Goal: Browse casually: Explore the website without a specific task or goal

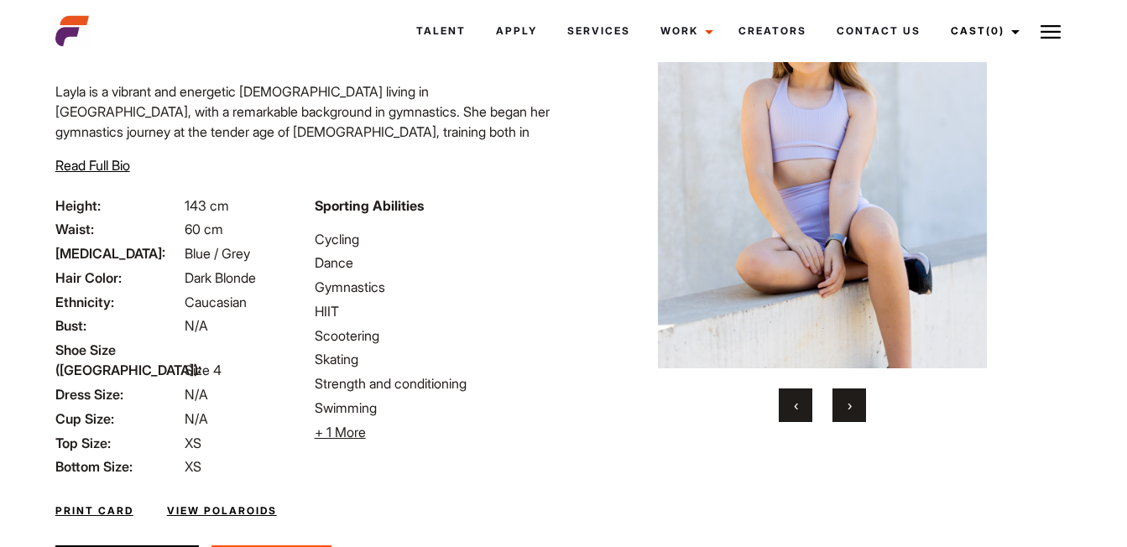
scroll to position [236, 0]
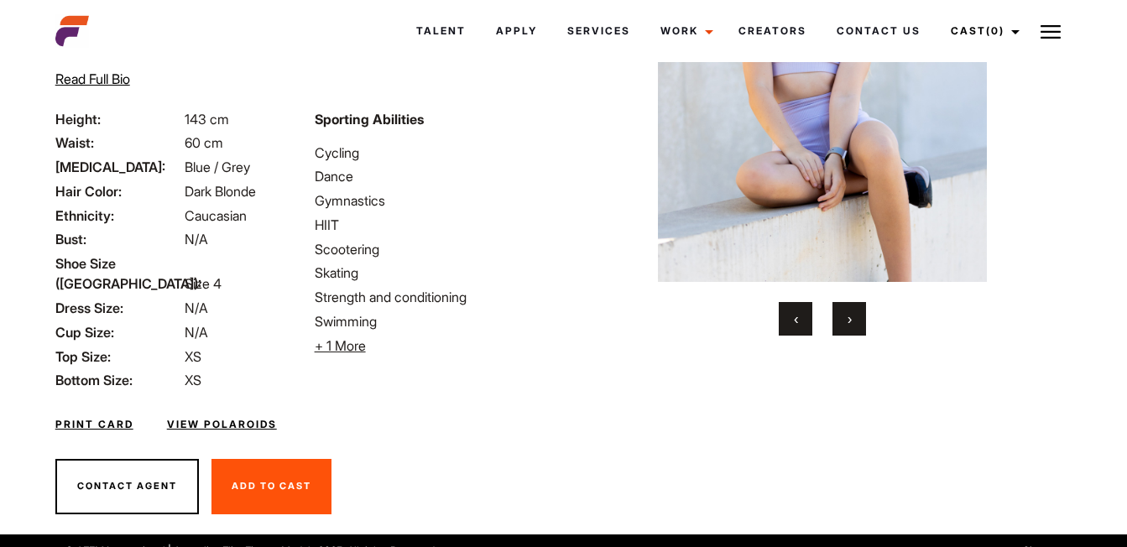
click at [852, 312] on span "›" at bounding box center [850, 319] width 4 height 17
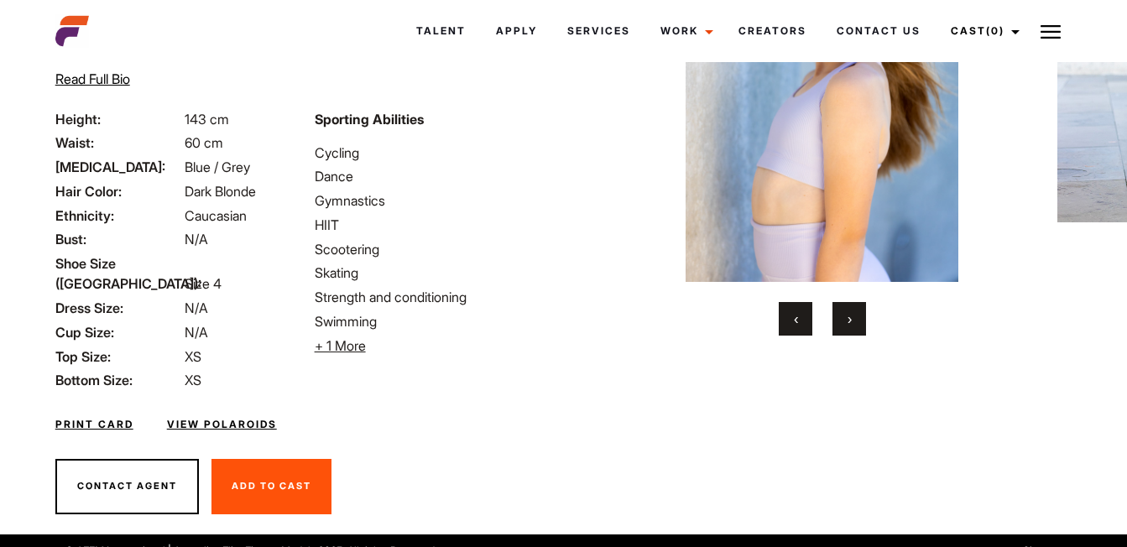
click at [852, 312] on span "›" at bounding box center [850, 319] width 4 height 17
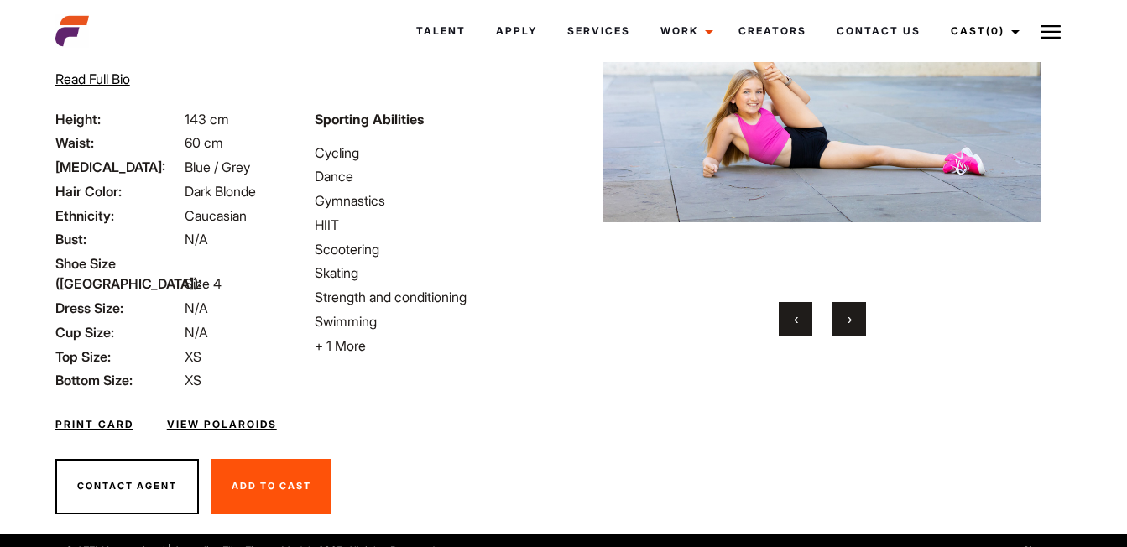
click at [852, 312] on span "›" at bounding box center [850, 319] width 4 height 17
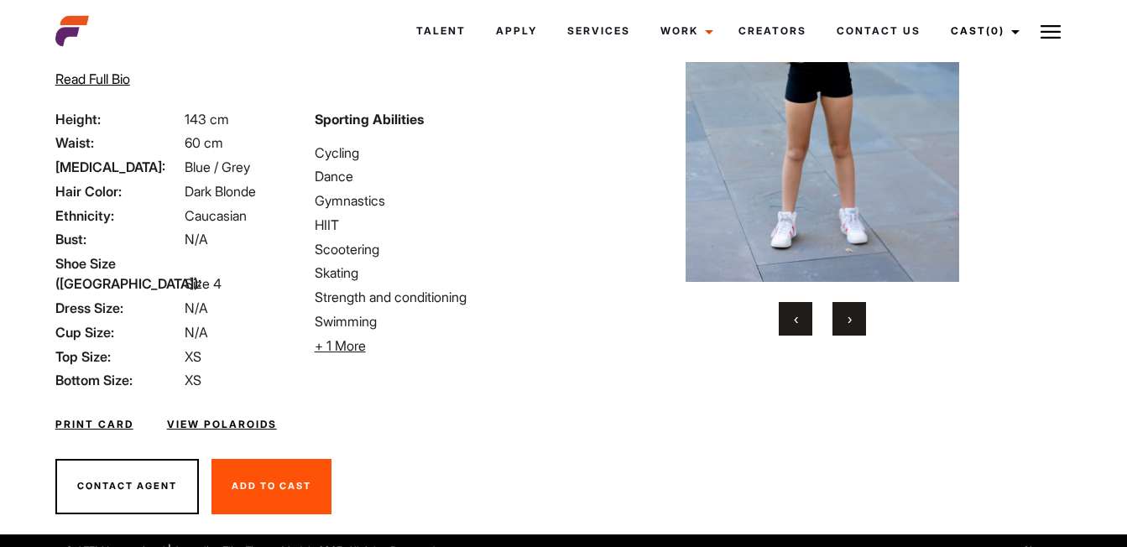
click at [852, 312] on span "›" at bounding box center [850, 319] width 4 height 17
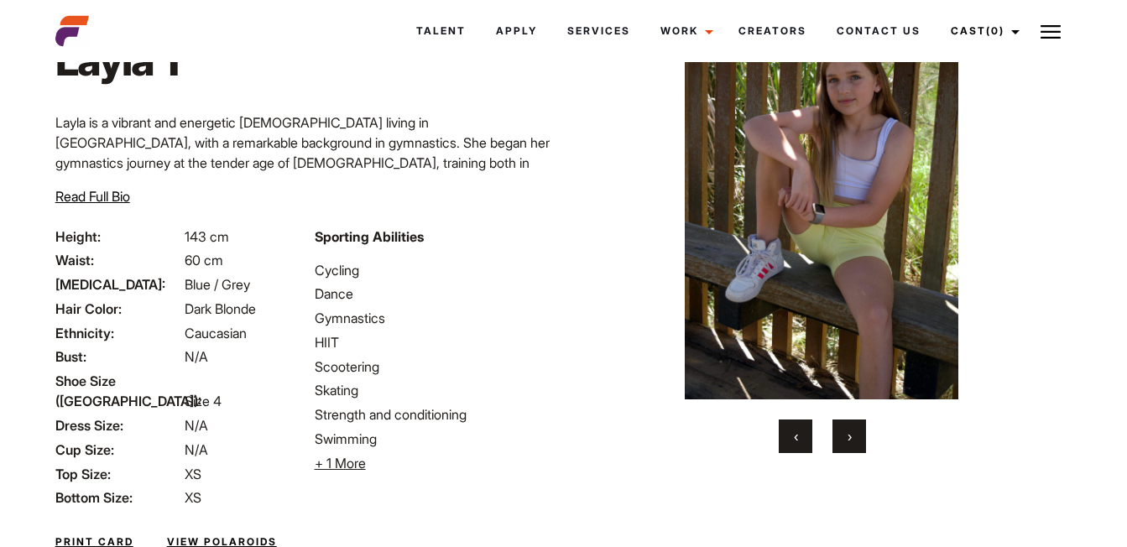
scroll to position [115, 0]
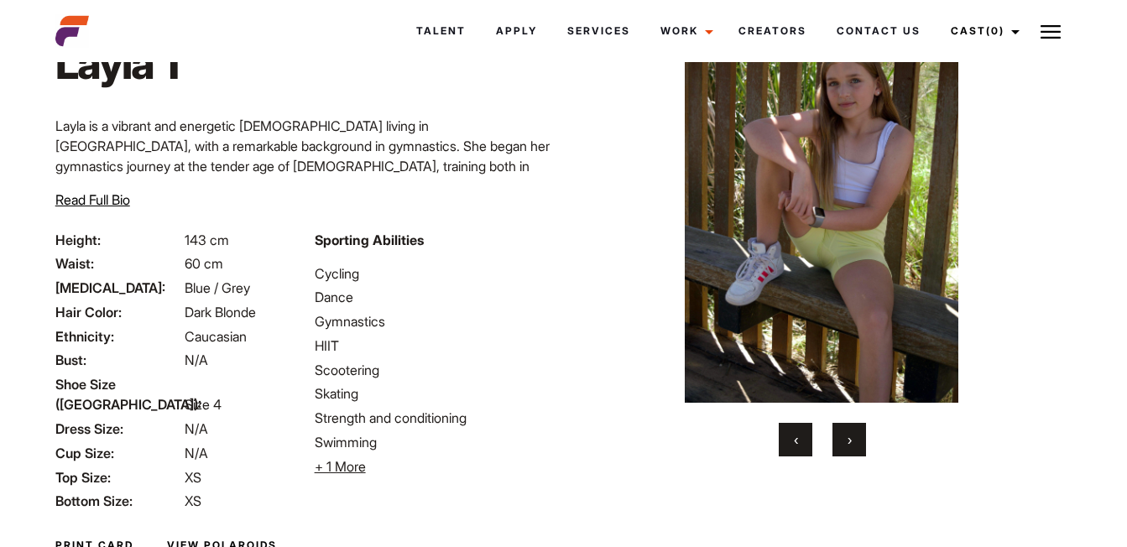
click at [861, 435] on button "›" at bounding box center [850, 440] width 34 height 34
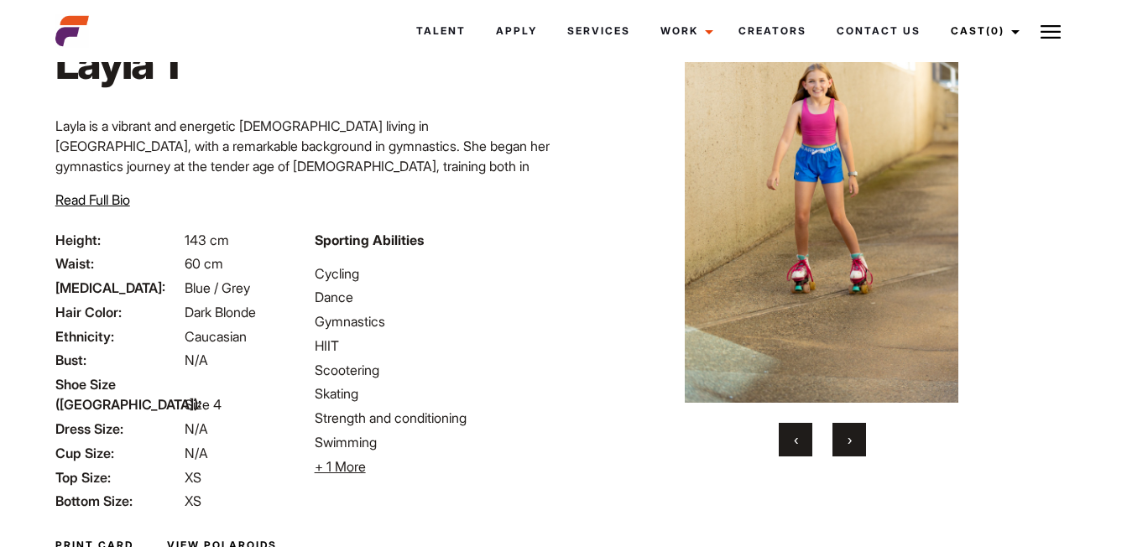
click at [861, 435] on button "›" at bounding box center [850, 440] width 34 height 34
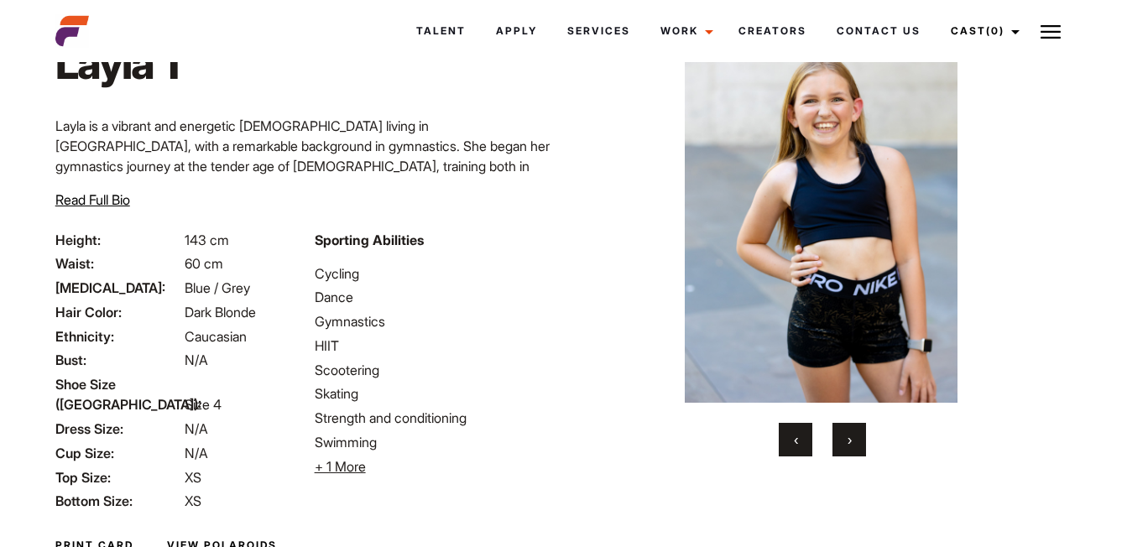
click at [861, 435] on button "›" at bounding box center [850, 440] width 34 height 34
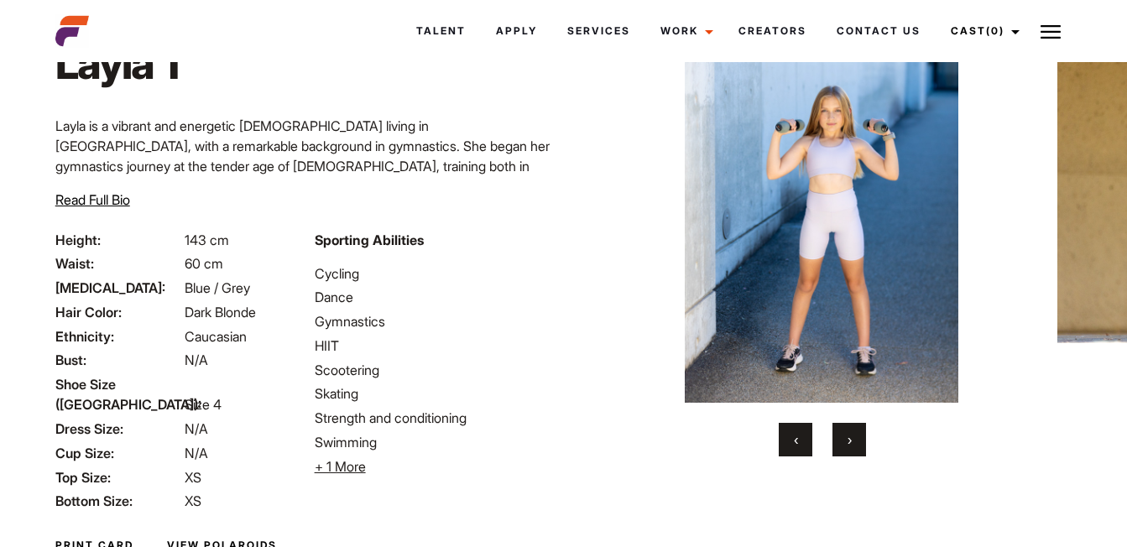
click at [861, 435] on button "›" at bounding box center [850, 440] width 34 height 34
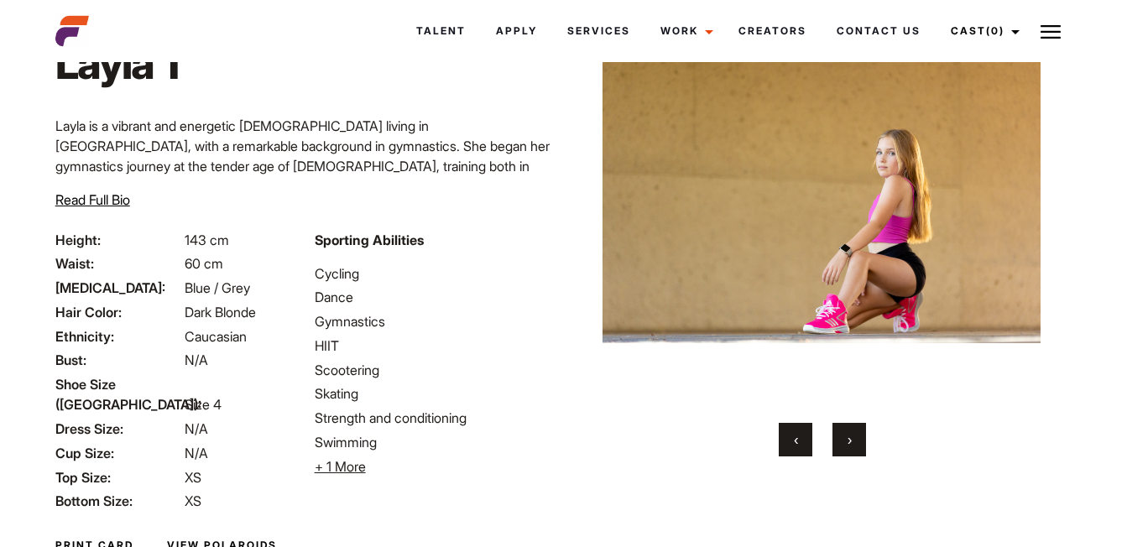
click at [861, 435] on button "›" at bounding box center [850, 440] width 34 height 34
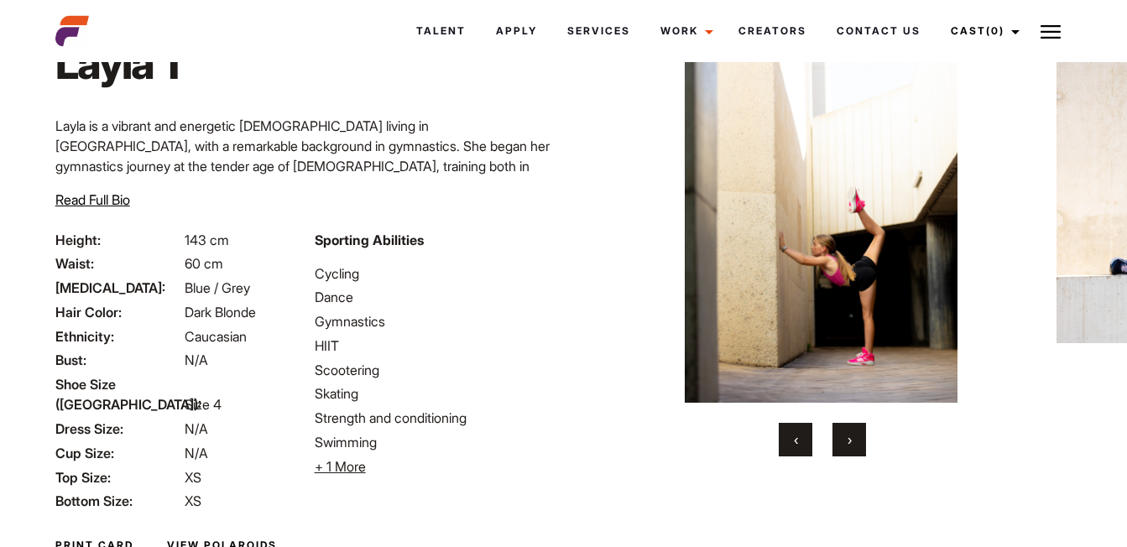
click at [861, 435] on button "›" at bounding box center [850, 440] width 34 height 34
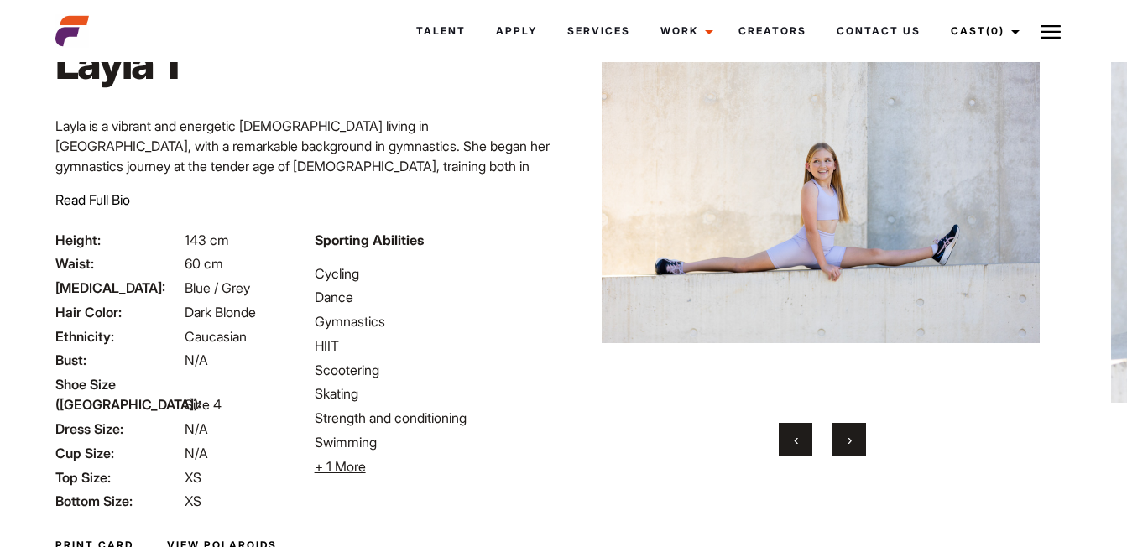
click at [861, 435] on button "›" at bounding box center [850, 440] width 34 height 34
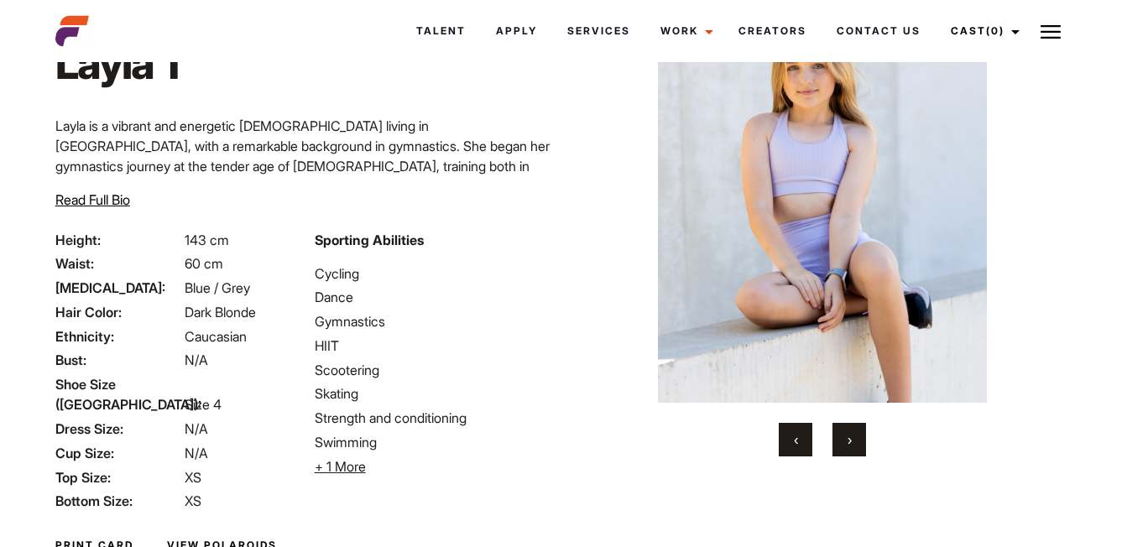
click at [861, 435] on button "›" at bounding box center [850, 440] width 34 height 34
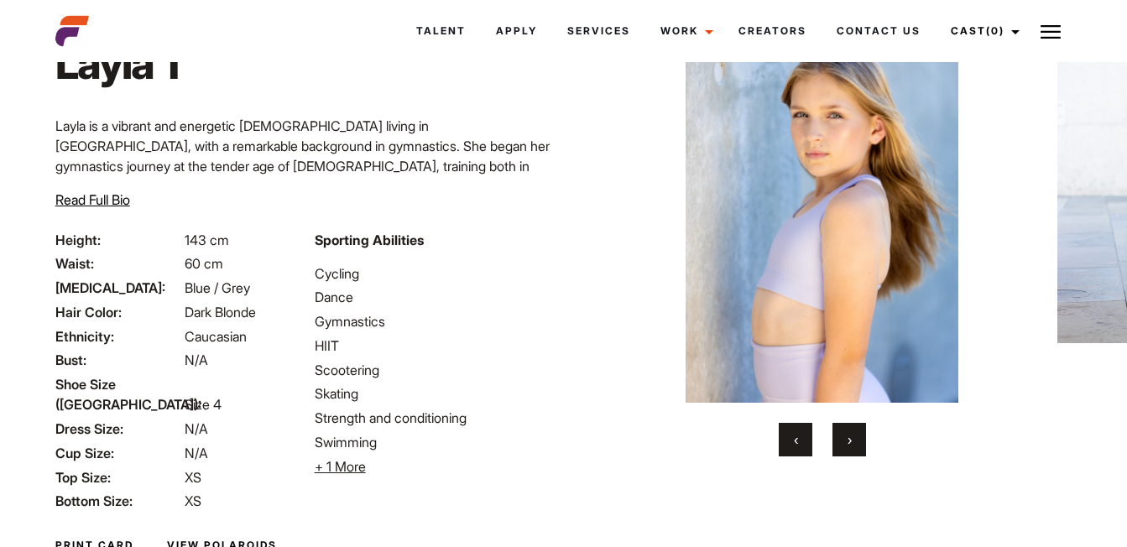
click at [861, 435] on button "›" at bounding box center [850, 440] width 34 height 34
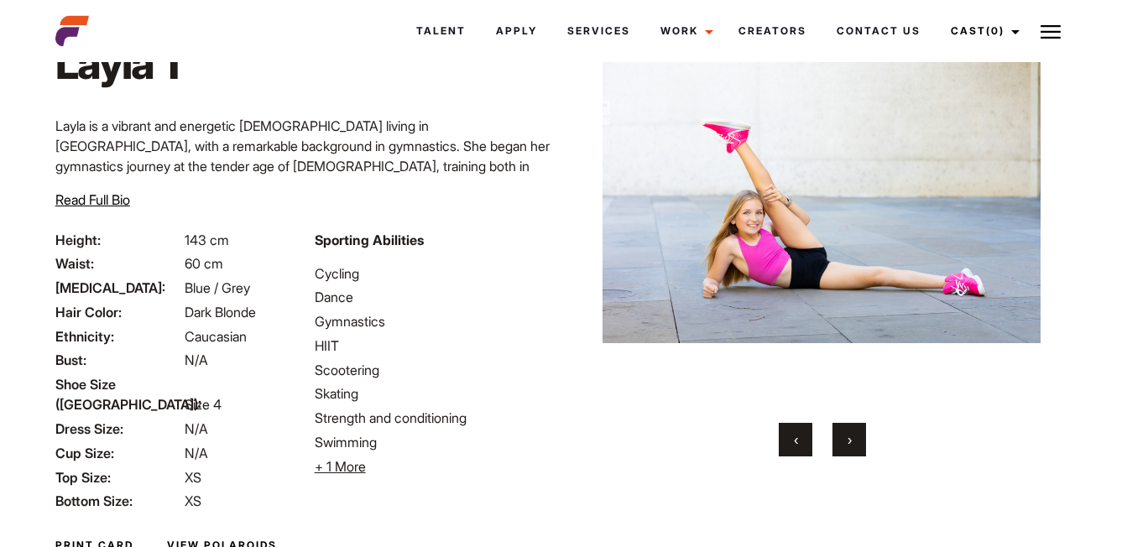
click at [861, 435] on button "›" at bounding box center [850, 440] width 34 height 34
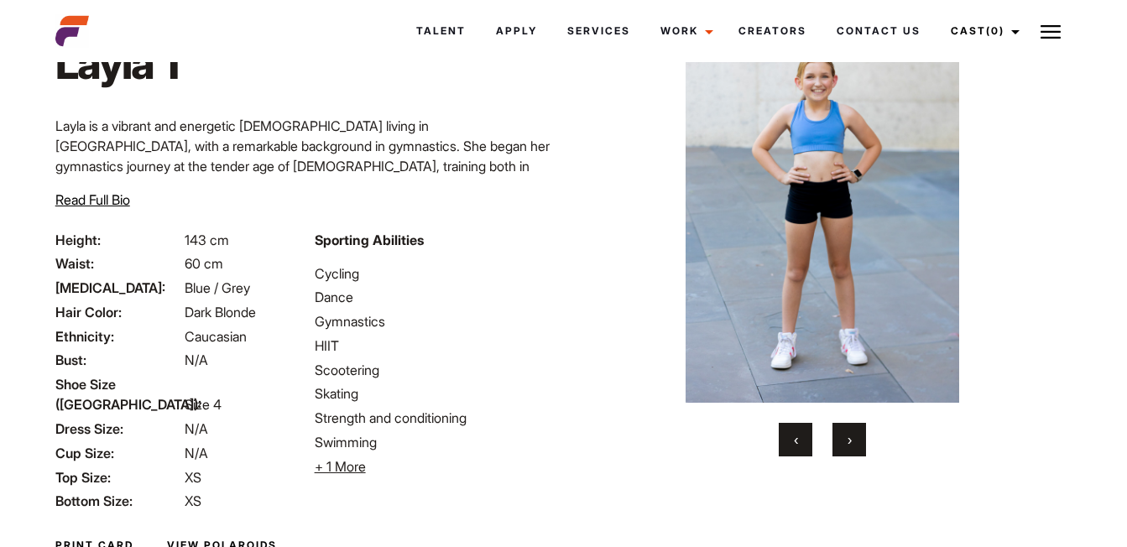
click at [861, 435] on button "›" at bounding box center [850, 440] width 34 height 34
